Goal: Transaction & Acquisition: Book appointment/travel/reservation

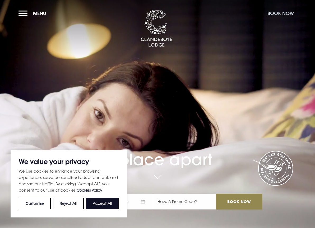
click at [284, 14] on button "Book Now" at bounding box center [281, 13] width 32 height 11
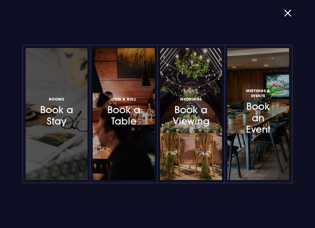
click at [47, 122] on h3 "Rooms Book a Stay" at bounding box center [56, 111] width 36 height 31
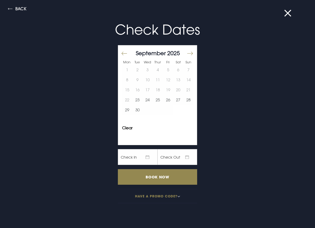
click at [187, 54] on button "Move forward to switch to the next month." at bounding box center [189, 53] width 6 height 11
click at [173, 71] on button "3" at bounding box center [178, 70] width 10 height 10
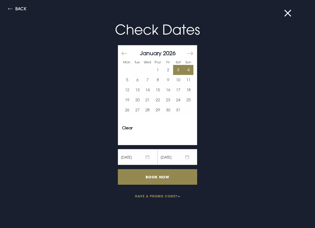
click at [187, 69] on button "4" at bounding box center [188, 70] width 10 height 10
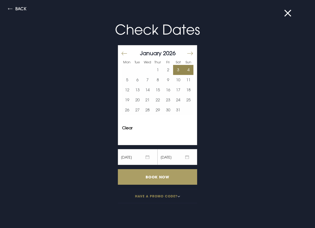
click at [158, 178] on input "Book Now" at bounding box center [157, 177] width 79 height 16
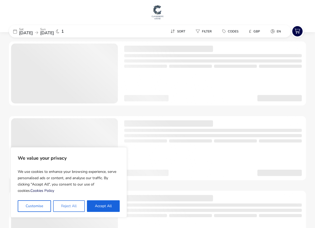
click at [80, 208] on button "Reject All" at bounding box center [68, 206] width 31 height 12
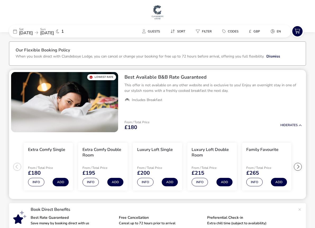
click at [297, 167] on div at bounding box center [298, 167] width 8 height 8
click at [297, 167] on ul "Extra Comfy Single From / Total Price £180 Info Add Extra Comfy Double Room Fro…" at bounding box center [157, 166] width 297 height 65
click at [19, 168] on div at bounding box center [17, 167] width 8 height 8
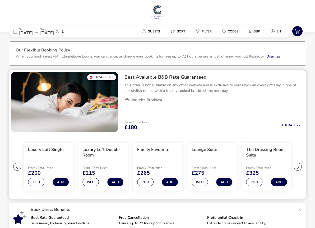
click at [19, 168] on div at bounding box center [17, 167] width 8 height 8
click at [197, 183] on button "Info" at bounding box center [199, 182] width 16 height 8
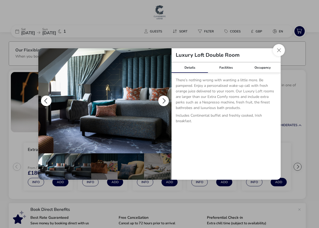
click at [165, 100] on button "details" at bounding box center [163, 101] width 11 height 11
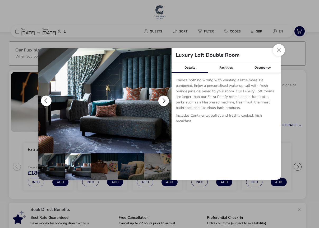
click at [165, 100] on button "details" at bounding box center [163, 101] width 11 height 11
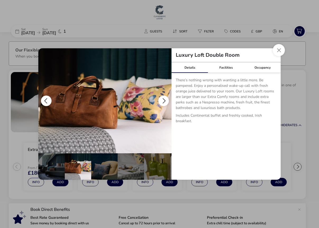
click at [165, 100] on button "details" at bounding box center [163, 101] width 11 height 11
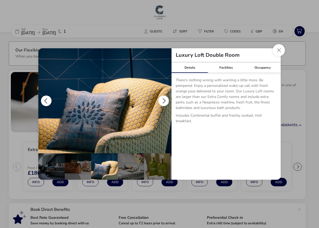
scroll to position [0, 53]
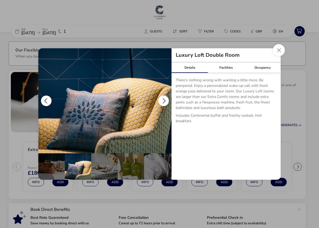
click at [165, 100] on button "details" at bounding box center [163, 101] width 11 height 11
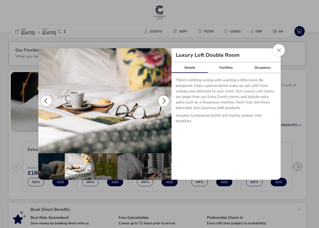
click at [165, 100] on button "details" at bounding box center [163, 101] width 11 height 11
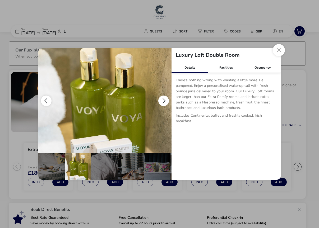
click at [165, 100] on button "details" at bounding box center [163, 101] width 11 height 11
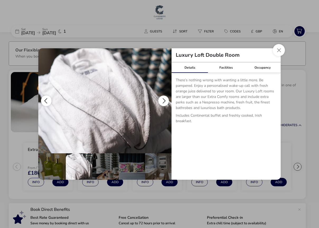
click at [165, 100] on button "details" at bounding box center [163, 101] width 11 height 11
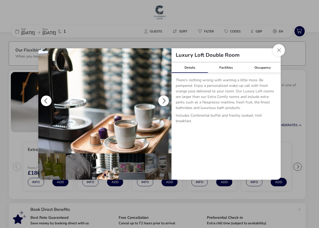
click at [165, 100] on button "details" at bounding box center [163, 101] width 11 height 11
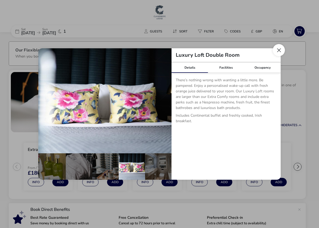
click at [278, 50] on button "Close dialog" at bounding box center [279, 50] width 12 height 12
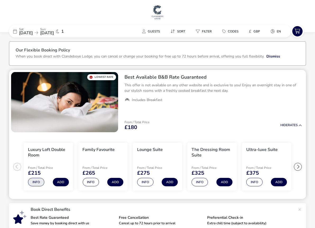
click at [39, 184] on button "Info" at bounding box center [36, 182] width 16 height 8
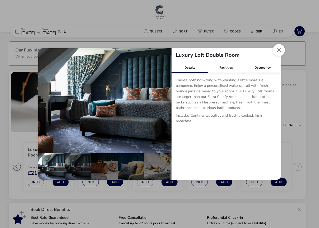
click at [277, 53] on button "Close dialog" at bounding box center [279, 50] width 12 height 12
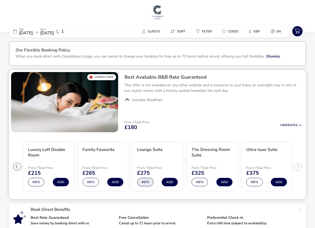
click at [144, 181] on button "Info" at bounding box center [145, 182] width 16 height 8
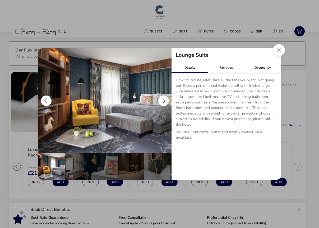
click at [163, 101] on button "details" at bounding box center [163, 101] width 11 height 11
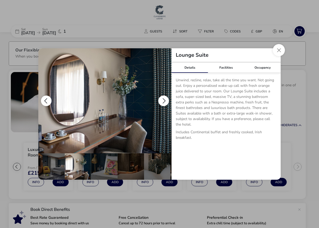
click at [163, 101] on button "details" at bounding box center [163, 101] width 11 height 11
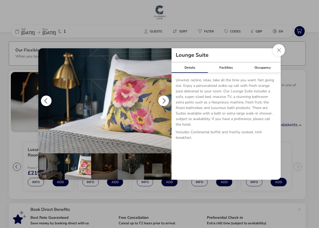
click at [163, 101] on button "details" at bounding box center [163, 101] width 11 height 11
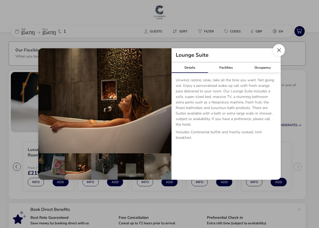
click at [278, 53] on button "Close dialog" at bounding box center [279, 50] width 12 height 12
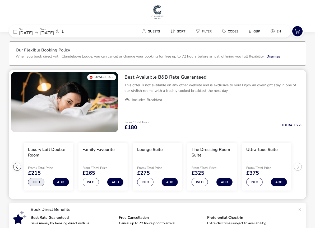
click at [34, 185] on button "Info" at bounding box center [36, 182] width 16 height 8
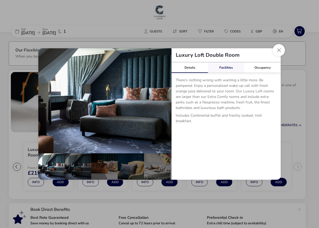
click at [231, 67] on link "Facilities" at bounding box center [226, 67] width 36 height 11
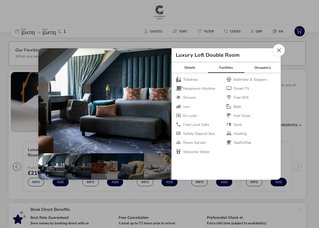
click at [279, 50] on button "Close dialog" at bounding box center [279, 50] width 12 height 12
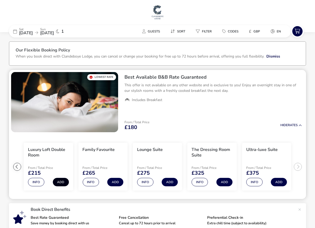
click at [58, 183] on button "Add" at bounding box center [61, 182] width 16 height 8
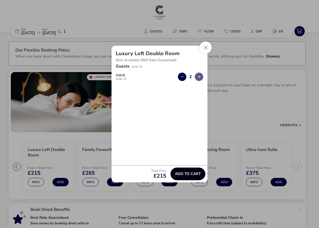
click at [186, 173] on span "Add to cart" at bounding box center [188, 174] width 26 height 4
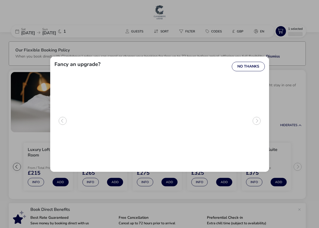
click at [255, 121] on ul "Luxury Loft Double Room Info Currently selected Lounge Suite + £60 Info Upgrade…" at bounding box center [159, 122] width 210 height 89
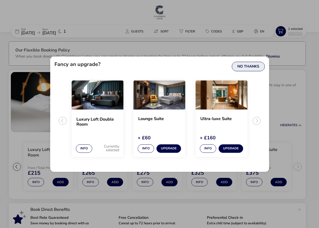
click at [245, 63] on button "No Thanks" at bounding box center [248, 67] width 33 height 10
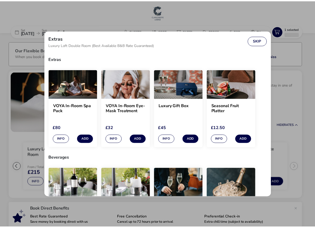
scroll to position [0, 0]
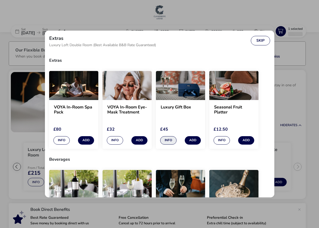
click at [165, 142] on button "Info" at bounding box center [168, 140] width 16 height 8
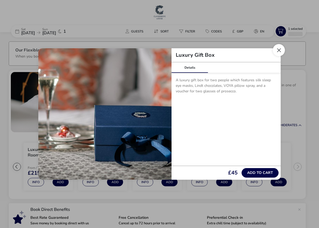
click at [278, 51] on button "Close" at bounding box center [279, 50] width 12 height 12
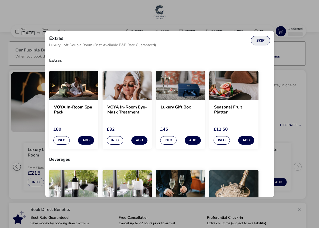
click at [258, 40] on button "Skip" at bounding box center [260, 41] width 19 height 10
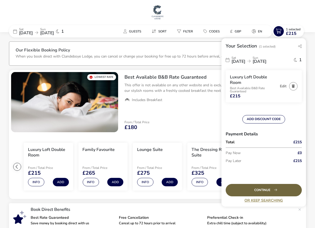
click at [257, 191] on div "Continue" at bounding box center [264, 190] width 76 height 12
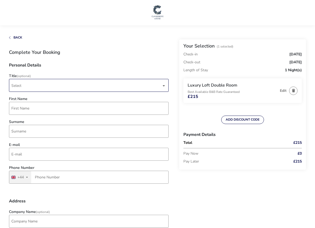
click at [99, 82] on span "Select" at bounding box center [86, 85] width 150 height 12
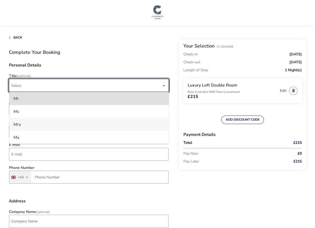
click at [18, 124] on li "Mrs" at bounding box center [89, 124] width 160 height 13
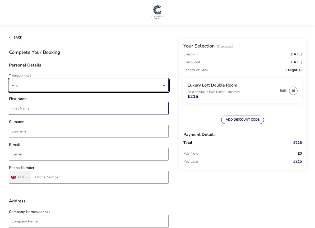
click at [20, 106] on input "First Name" at bounding box center [89, 108] width 160 height 13
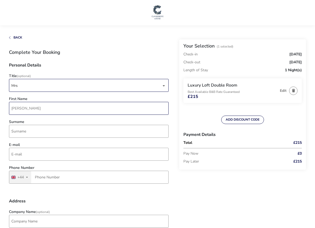
type input "Felicity"
type input "Leckey"
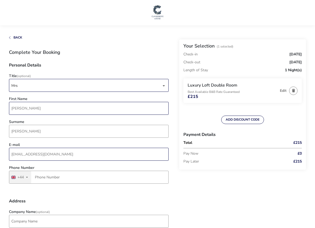
type input "felicityleckey@gmail.com"
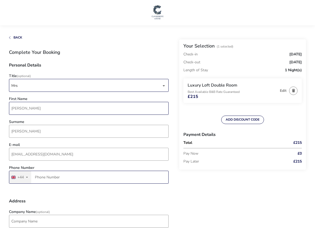
type input "7"
type input "7887 442513"
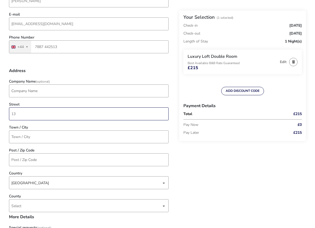
type input "1"
type input "133 Castlehill Road"
type input "Belfast"
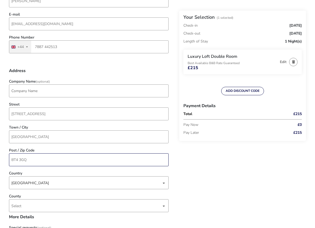
type input "BT4 3GQ"
type input "Down"
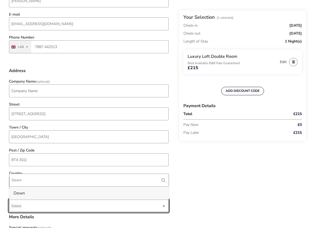
click at [73, 194] on li "Down" at bounding box center [89, 193] width 160 height 13
click at [220, 180] on div "Back Your Selection (1 Selected) Check-in Saturday, 03 Jan 2026 Check-out Sunda…" at bounding box center [157, 213] width 297 height 617
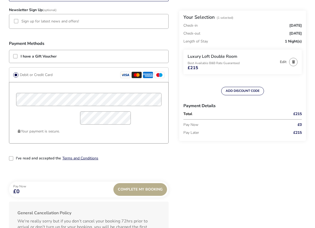
scroll to position [395, 0]
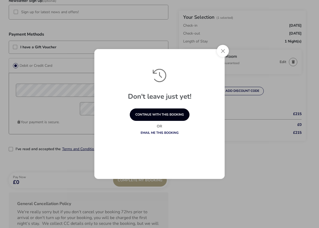
click at [157, 116] on button "continue with this booking" at bounding box center [160, 115] width 60 height 12
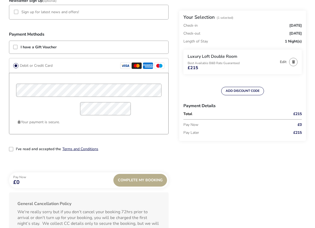
click at [13, 149] on div "2-term_condi" at bounding box center [11, 149] width 4 height 4
click at [146, 183] on div "Complete My Booking" at bounding box center [140, 180] width 54 height 13
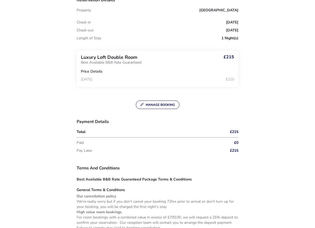
scroll to position [211, 0]
